Goal: Use online tool/utility: Utilize a website feature to perform a specific function

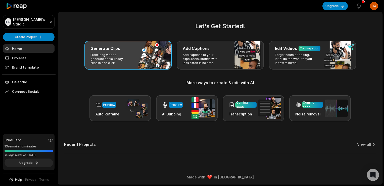
click at [136, 52] on div "Generate Clips From long videos generate social ready clips in one click." at bounding box center [127, 55] width 87 height 29
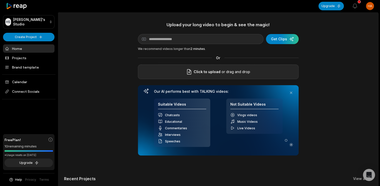
click at [193, 69] on label "Click to upload" at bounding box center [203, 72] width 34 height 6
click at [0, 0] on input "Click to upload" at bounding box center [0, 0] width 0 height 0
click at [280, 38] on div "submit" at bounding box center [282, 39] width 33 height 10
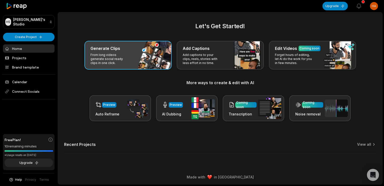
click at [127, 55] on p "From long videos generate social ready clips in one click." at bounding box center [110, 59] width 39 height 12
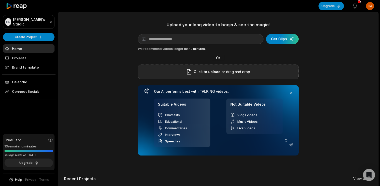
click at [219, 71] on span "Click to upload" at bounding box center [207, 72] width 27 height 6
click at [0, 0] on input "Click to upload" at bounding box center [0, 0] width 0 height 0
click at [364, 48] on div "Upload your long video to begin & see the magic! YouTube link Get Clips We reco…" at bounding box center [218, 107] width 321 height 171
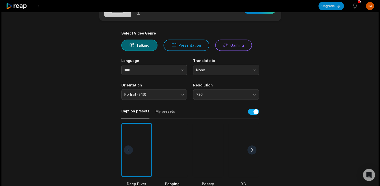
scroll to position [24, 0]
click at [236, 138] on div at bounding box center [244, 149] width 31 height 55
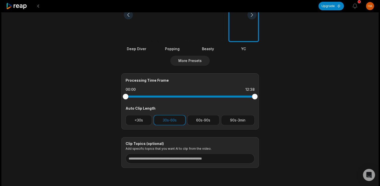
scroll to position [159, 0]
drag, startPoint x: 255, startPoint y: 95, endPoint x: 247, endPoint y: 98, distance: 8.5
click at [247, 98] on div at bounding box center [248, 96] width 6 height 6
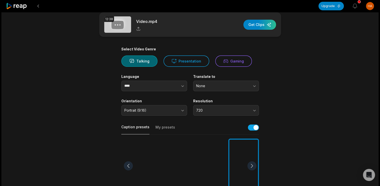
scroll to position [0, 0]
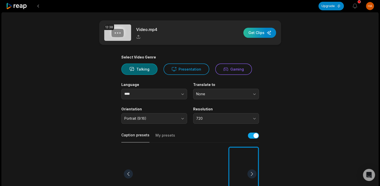
click at [263, 33] on div "button" at bounding box center [260, 33] width 33 height 10
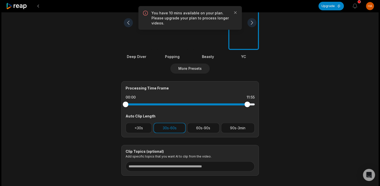
scroll to position [168, 0]
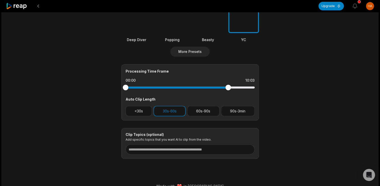
drag, startPoint x: 248, startPoint y: 87, endPoint x: 228, endPoint y: 89, distance: 19.5
click at [228, 89] on div at bounding box center [229, 87] width 6 height 6
click at [228, 90] on div at bounding box center [190, 87] width 129 height 9
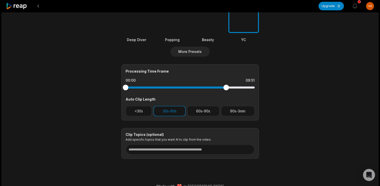
click at [226, 92] on div "Processing Time Frame 00:00 09:51 Auto Clip Length <30s 30s-60s 60s-90s 90s-3min" at bounding box center [190, 92] width 138 height 56
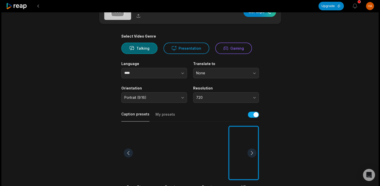
scroll to position [0, 0]
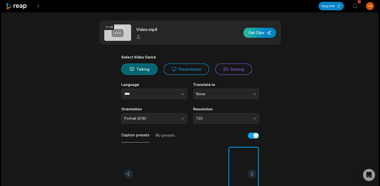
click at [264, 35] on div "button" at bounding box center [260, 33] width 33 height 10
